Goal: Task Accomplishment & Management: Manage account settings

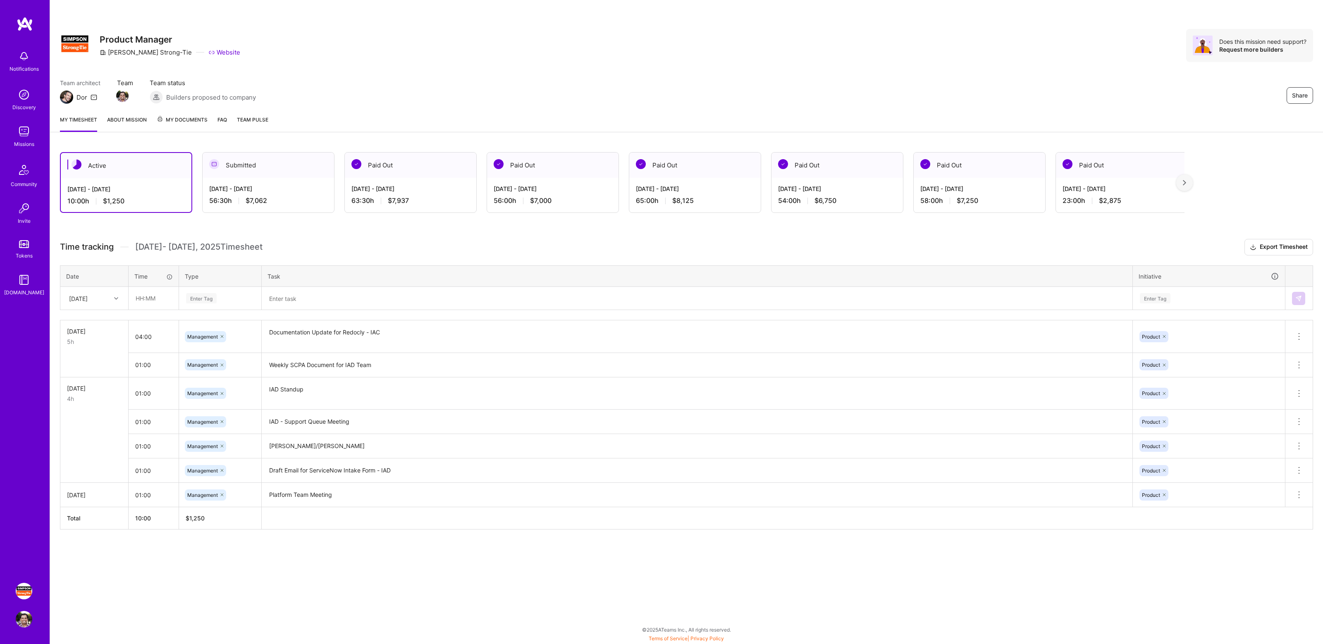
click at [872, 76] on div "Share Product Manager [PERSON_NAME]-Tie Website Does this mission need support?…" at bounding box center [686, 54] width 1273 height 109
click at [161, 305] on input "text" at bounding box center [153, 298] width 49 height 22
type input "01:00"
click at [371, 229] on div "Active [DATE] - [DATE] 10:00 h $1,250 Submitted [DATE] - [DATE] 56:30 h $7,062 …" at bounding box center [686, 356] width 1273 height 428
click at [155, 297] on input "text" at bounding box center [153, 298] width 49 height 22
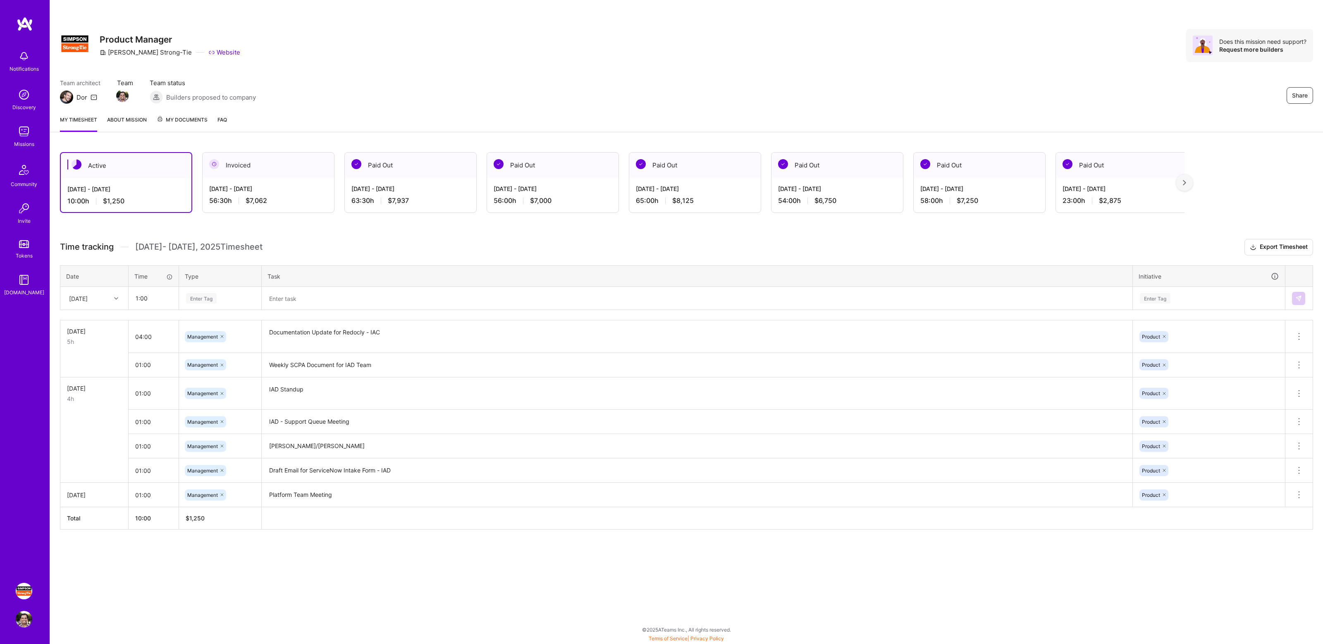
type input "01:00"
type input "manage"
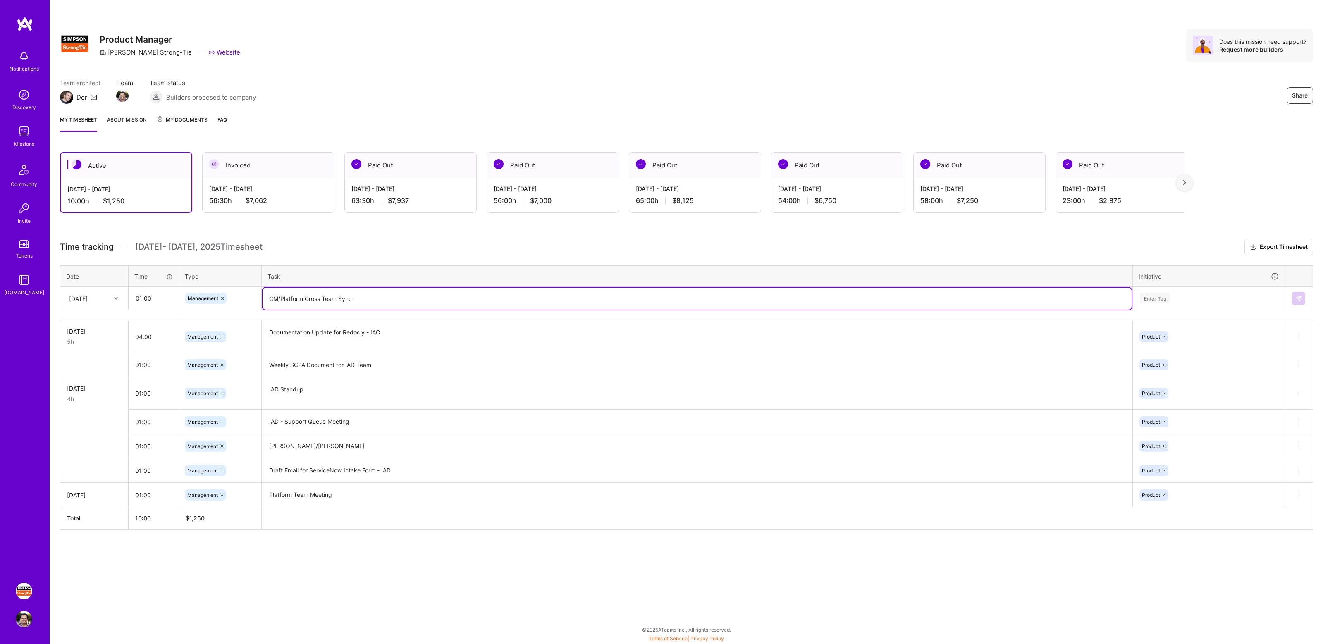
type textarea "CM/Platform Cross Team Sync"
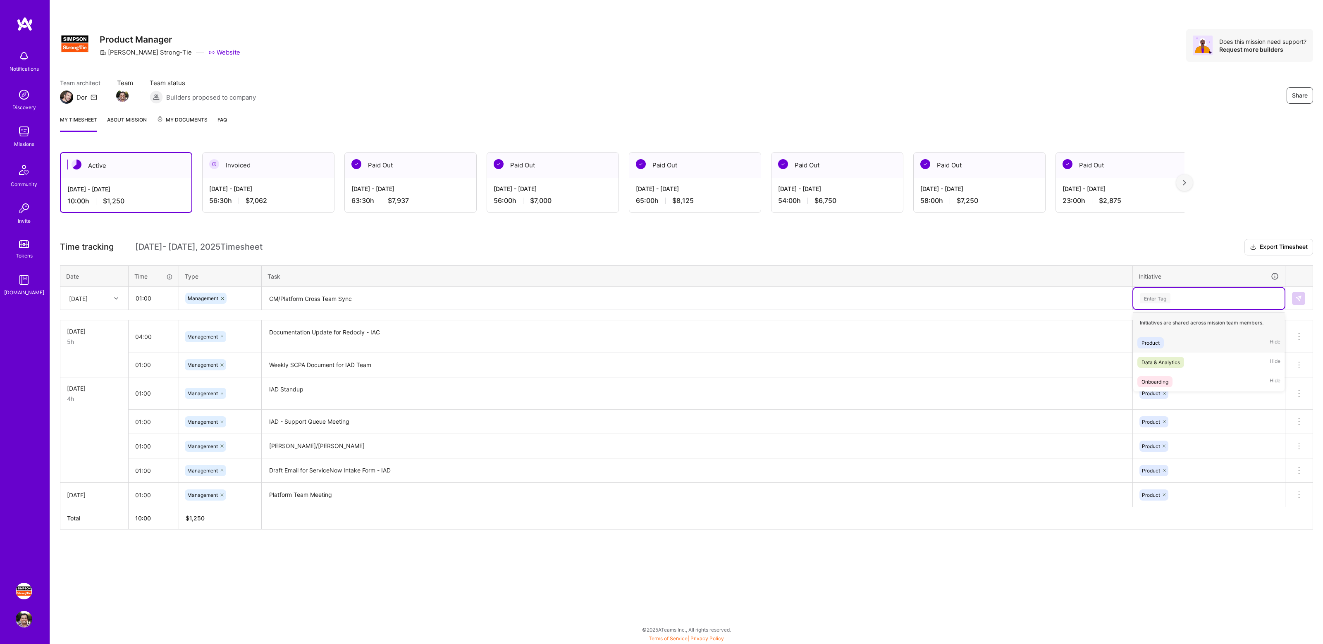
click at [1177, 300] on div "Enter Tag" at bounding box center [1209, 298] width 140 height 10
click at [1173, 342] on div "Product Hide" at bounding box center [1208, 342] width 151 height 19
click at [1302, 296] on button at bounding box center [1298, 298] width 13 height 13
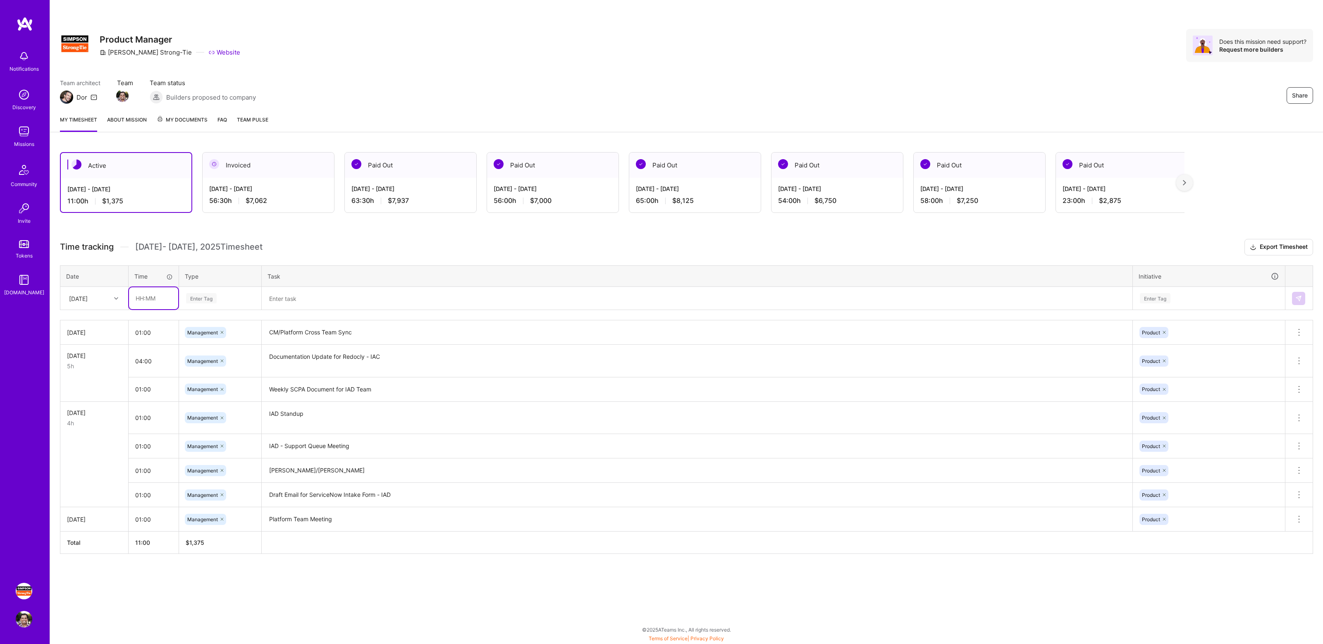
click at [151, 302] on input "text" at bounding box center [153, 298] width 49 height 22
type input "01:00"
type input "mana"
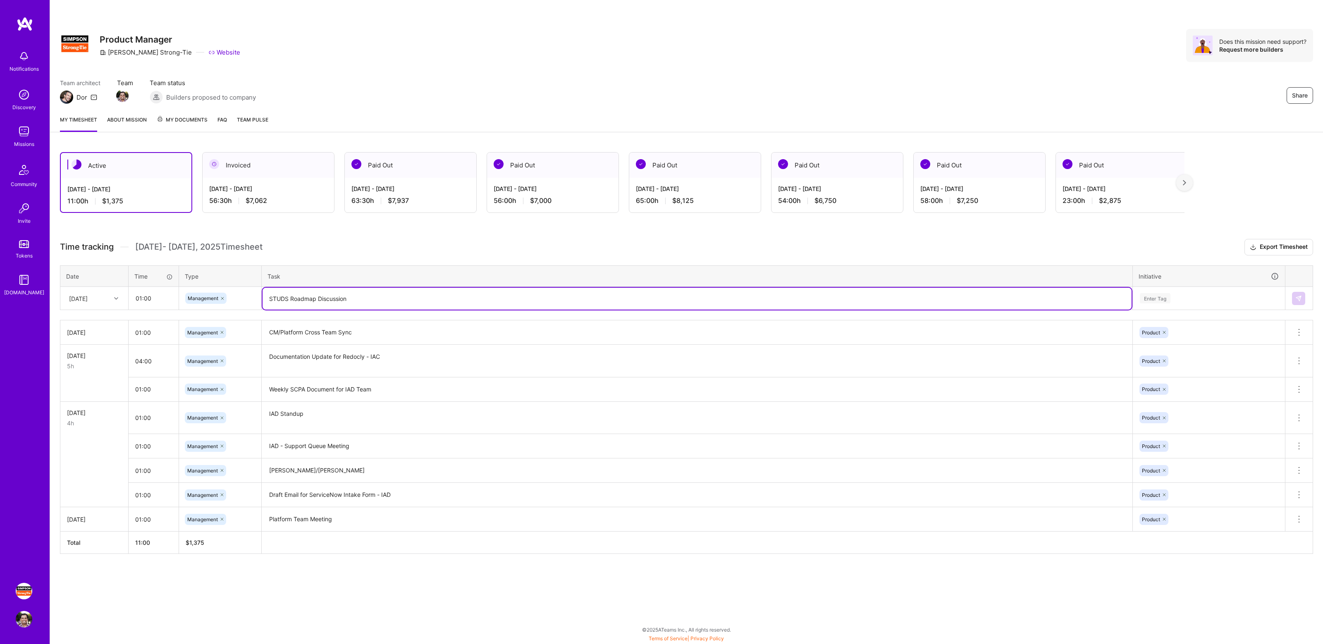
type textarea "STUDS Roadmap Discussion"
click at [1199, 296] on div "Enter Tag" at bounding box center [1209, 298] width 140 height 10
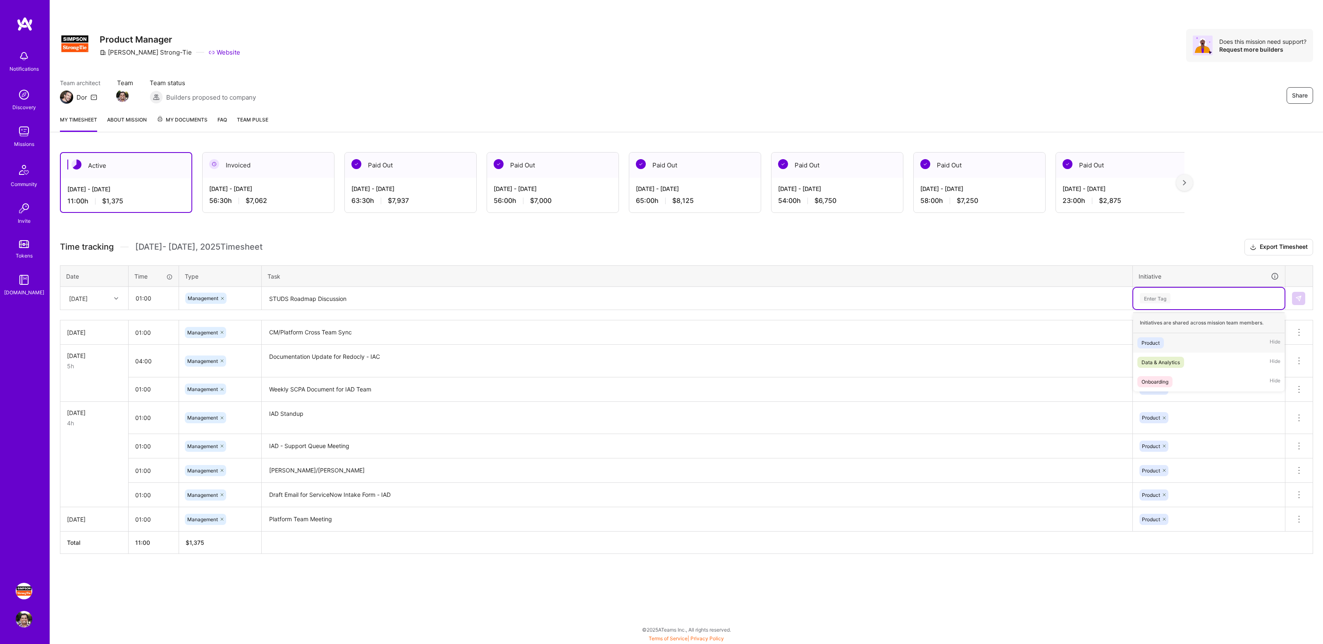
click at [1180, 346] on div "Product Hide" at bounding box center [1208, 342] width 151 height 19
click at [1307, 294] on td at bounding box center [1299, 298] width 28 height 23
click at [1299, 294] on button at bounding box center [1298, 298] width 13 height 13
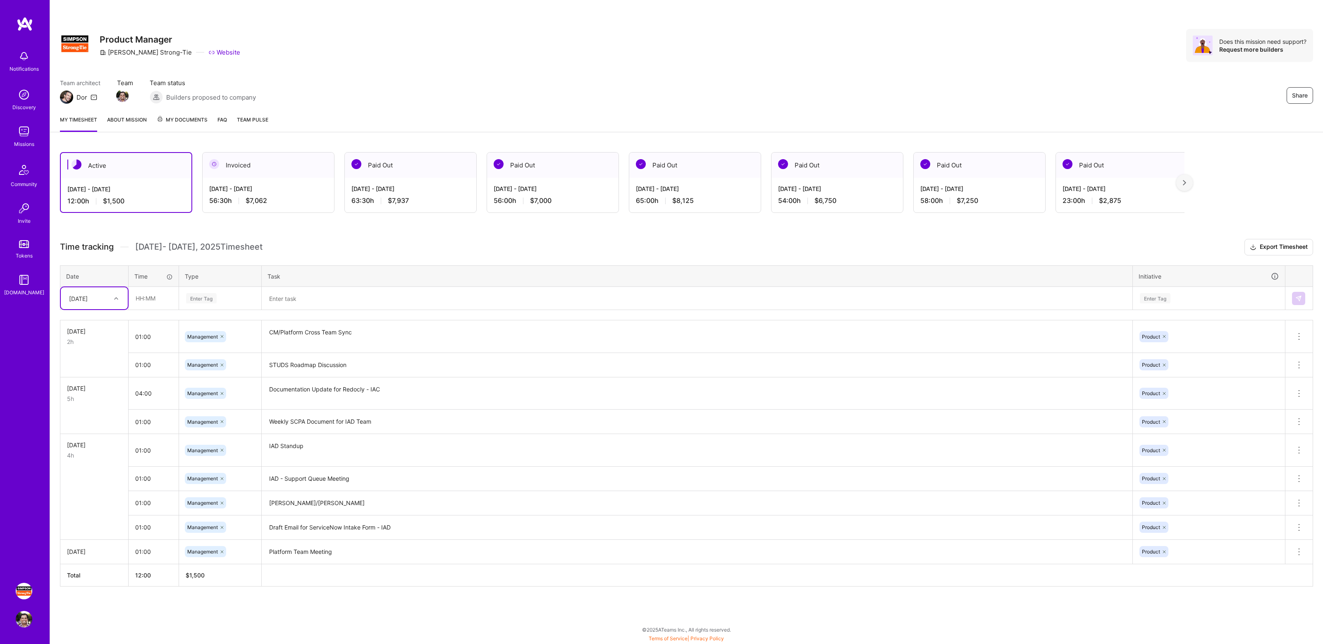
click at [372, 241] on h3 "Time tracking Sep 16 - Sep 30 , 2025 Timesheet Export Timesheet" at bounding box center [686, 247] width 1253 height 17
click at [147, 302] on input "text" at bounding box center [153, 298] width 49 height 22
click at [148, 299] on input "text" at bounding box center [153, 298] width 49 height 22
type input "01:00"
type input "manage"
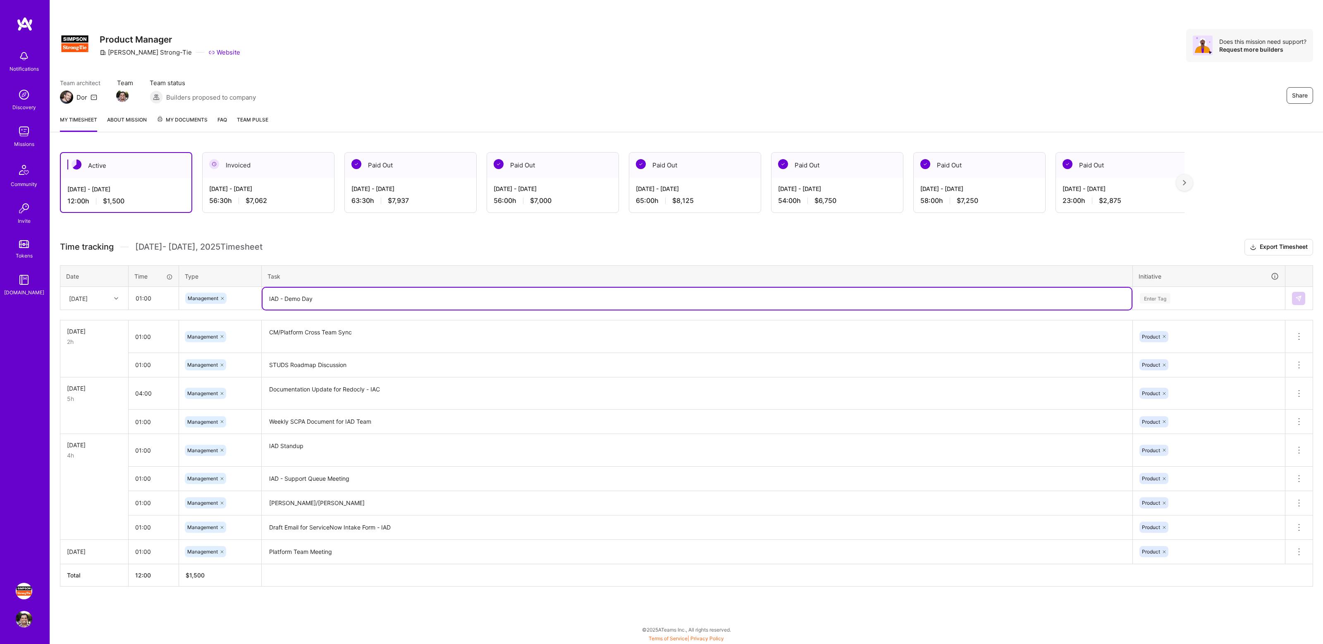
type textarea "IAD - Demo Day"
click at [1175, 295] on div "Enter Tag" at bounding box center [1209, 298] width 140 height 10
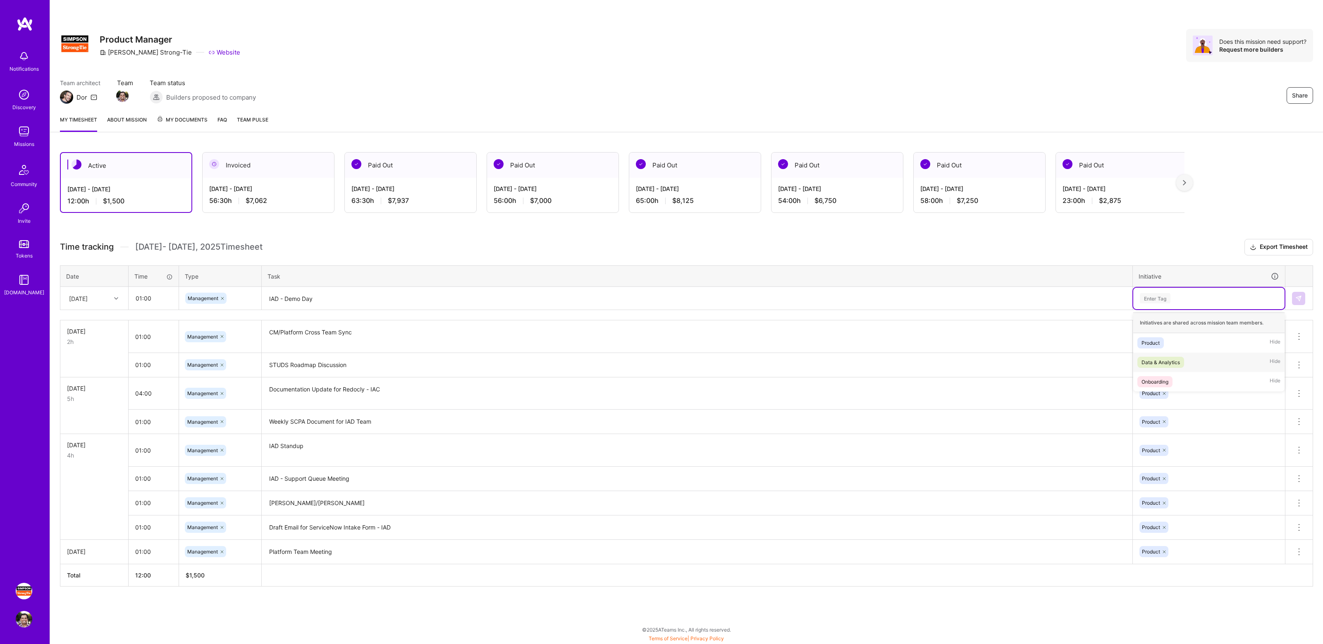
click at [1168, 353] on div "Data & Analytics Hide" at bounding box center [1208, 362] width 151 height 19
click at [1186, 297] on icon at bounding box center [1185, 298] width 2 height 2
click at [1180, 297] on div "Enter Tag" at bounding box center [1209, 298] width 140 height 10
click at [1170, 341] on div "Product Hide" at bounding box center [1208, 342] width 151 height 19
click at [1302, 301] on button at bounding box center [1298, 298] width 13 height 13
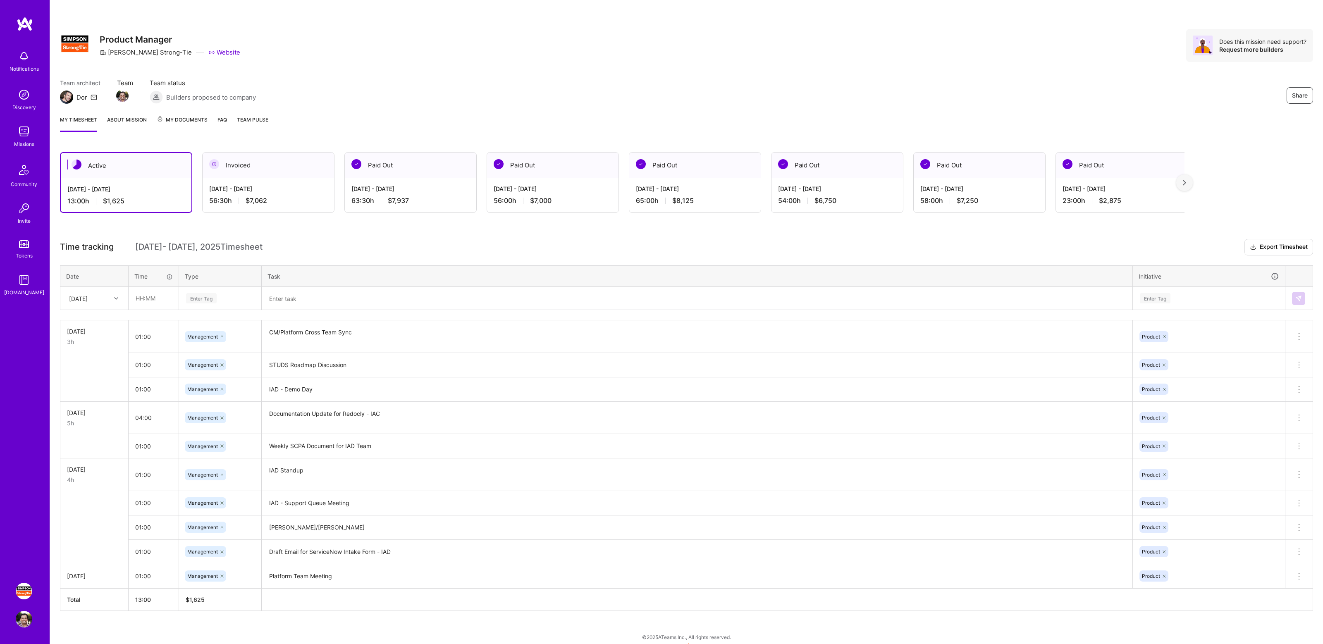
click at [663, 224] on div "Active Sep 16 - Sep 30, 2025 13:00 h $1,625 Invoiced Sep 1 - Sep 15, 2025 56:30…" at bounding box center [686, 396] width 1273 height 509
click at [1058, 67] on div "Share Product Manager [PERSON_NAME]-Tie Website Does this mission need support?…" at bounding box center [686, 54] width 1273 height 109
click at [818, 72] on div "Share Product Manager [PERSON_NAME]-Tie Website Does this mission need support?…" at bounding box center [686, 54] width 1273 height 109
click at [995, 58] on div "Share Product Manager Simpson Strong-Tie Website Does this mission need support…" at bounding box center [686, 45] width 1253 height 33
click at [1103, 74] on div "Share Product Manager [PERSON_NAME]-Tie Website Does this mission need support?…" at bounding box center [686, 54] width 1273 height 109
